Goal: Check status

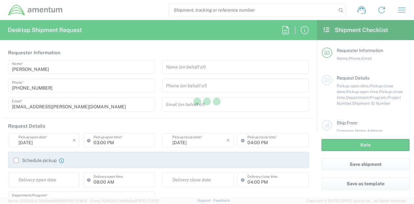
type input "[GEOGRAPHIC_DATA]"
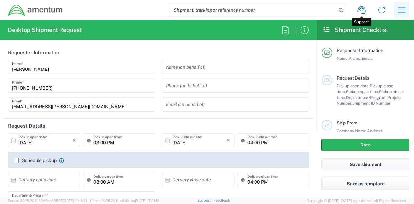
type input "[DOMAIN_NAME]"
click at [401, 10] on icon "button" at bounding box center [402, 10] width 10 height 10
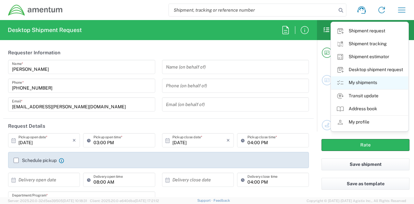
click at [361, 82] on link "My shipments" at bounding box center [369, 82] width 77 height 13
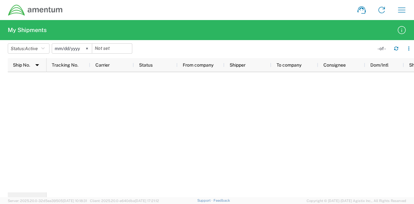
click at [79, 50] on input "[DATE]" at bounding box center [72, 49] width 40 height 10
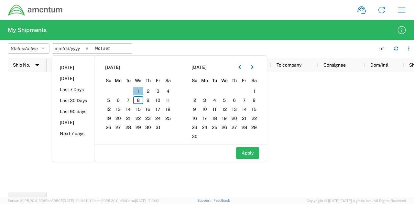
click at [139, 90] on span "1" at bounding box center [138, 91] width 10 height 8
click at [246, 159] on button "Apply" at bounding box center [247, 153] width 23 height 12
type input "[DATE]"
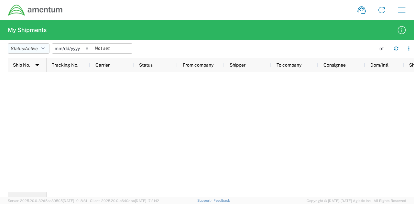
click at [43, 48] on button "Status: Active" at bounding box center [29, 48] width 42 height 10
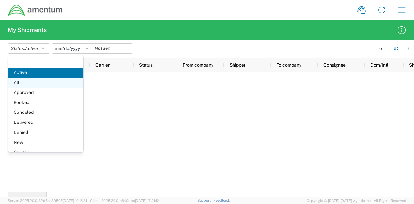
click at [41, 82] on span "All" at bounding box center [45, 83] width 75 height 10
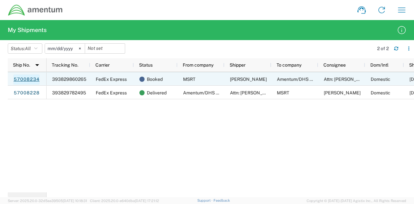
click at [31, 78] on link "57008234" at bounding box center [26, 79] width 27 height 10
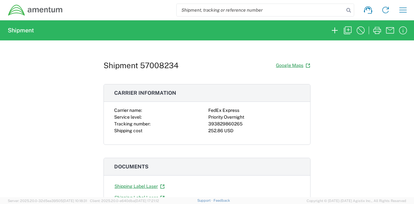
click at [224, 126] on div "393829860265" at bounding box center [254, 124] width 92 height 7
copy div "393829860265"
